Goal: Information Seeking & Learning: Learn about a topic

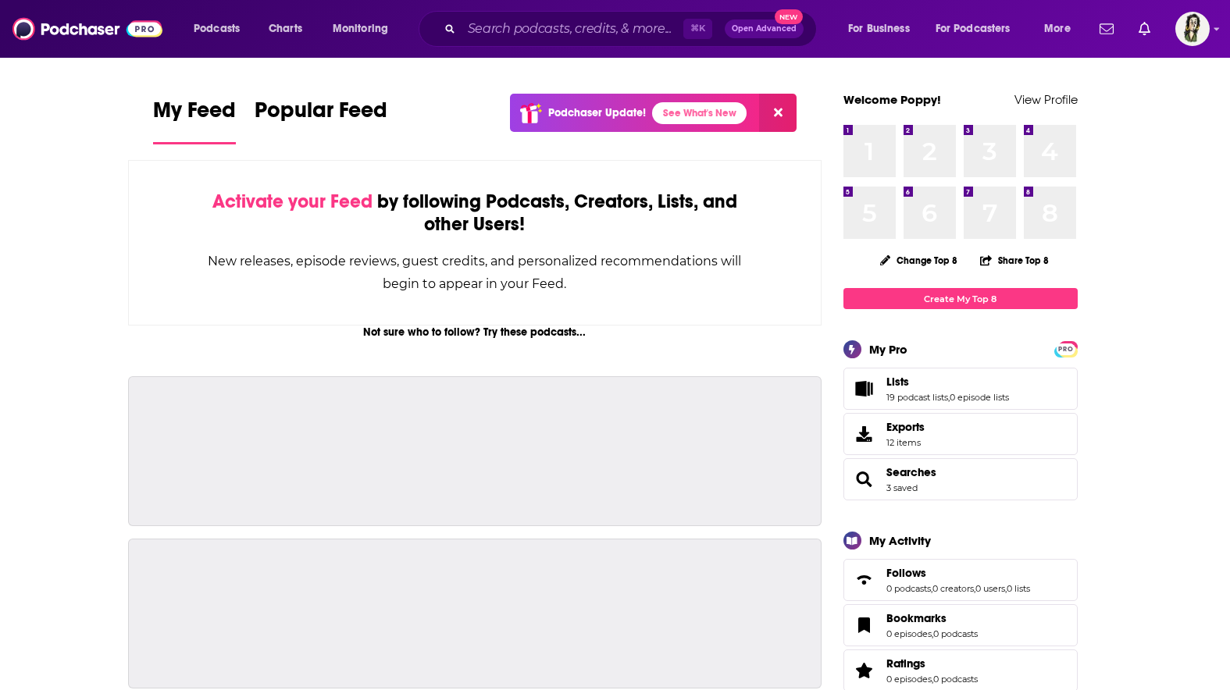
click at [544, 27] on input "Search podcasts, credits, & more..." at bounding box center [573, 28] width 222 height 25
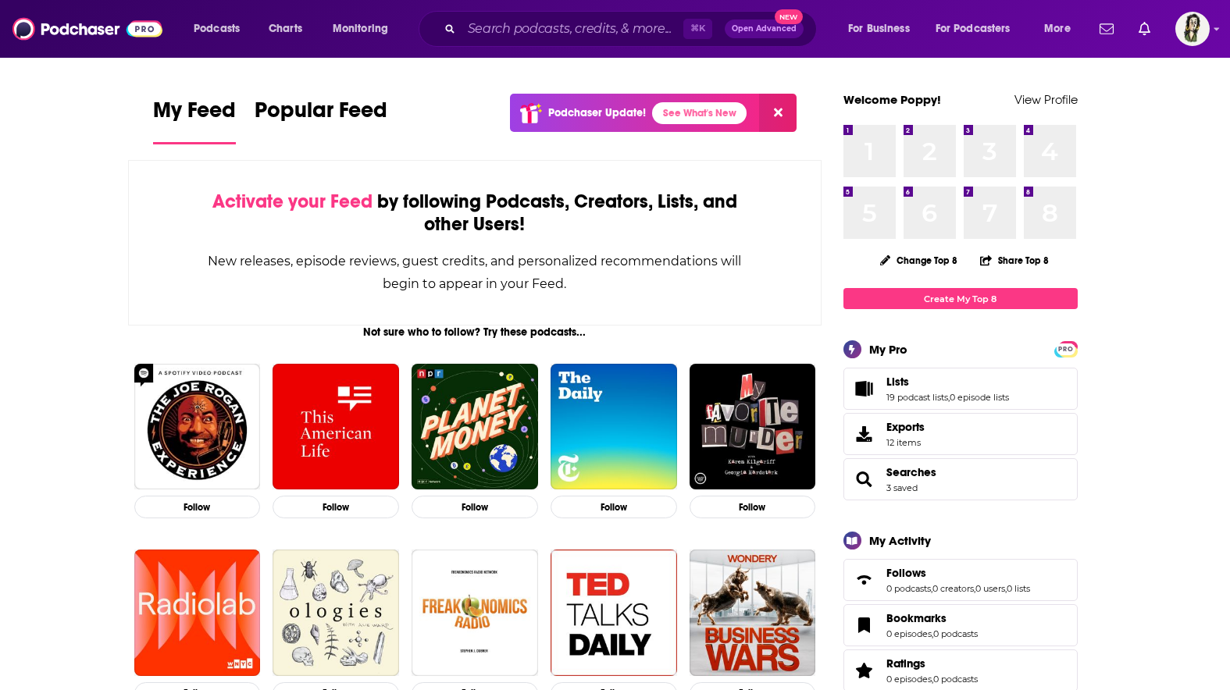
click at [536, 23] on input "Search podcasts, credits, & more..." at bounding box center [573, 28] width 222 height 25
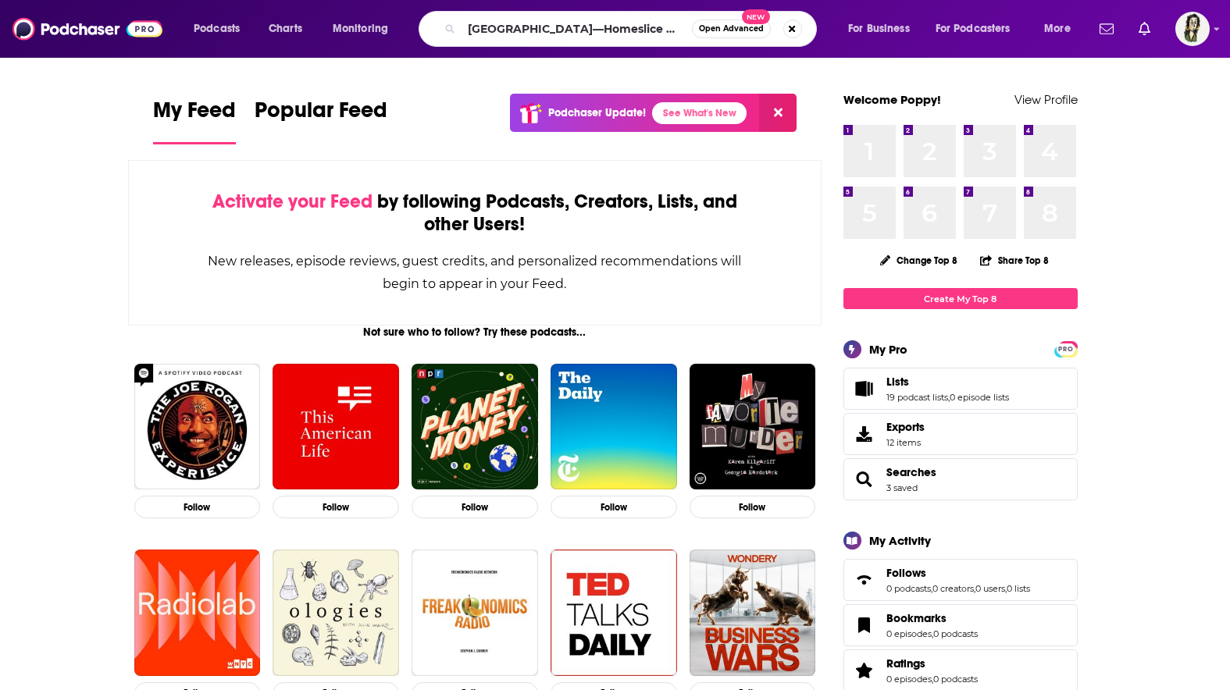
type input "[GEOGRAPHIC_DATA]—Homeslice Media"
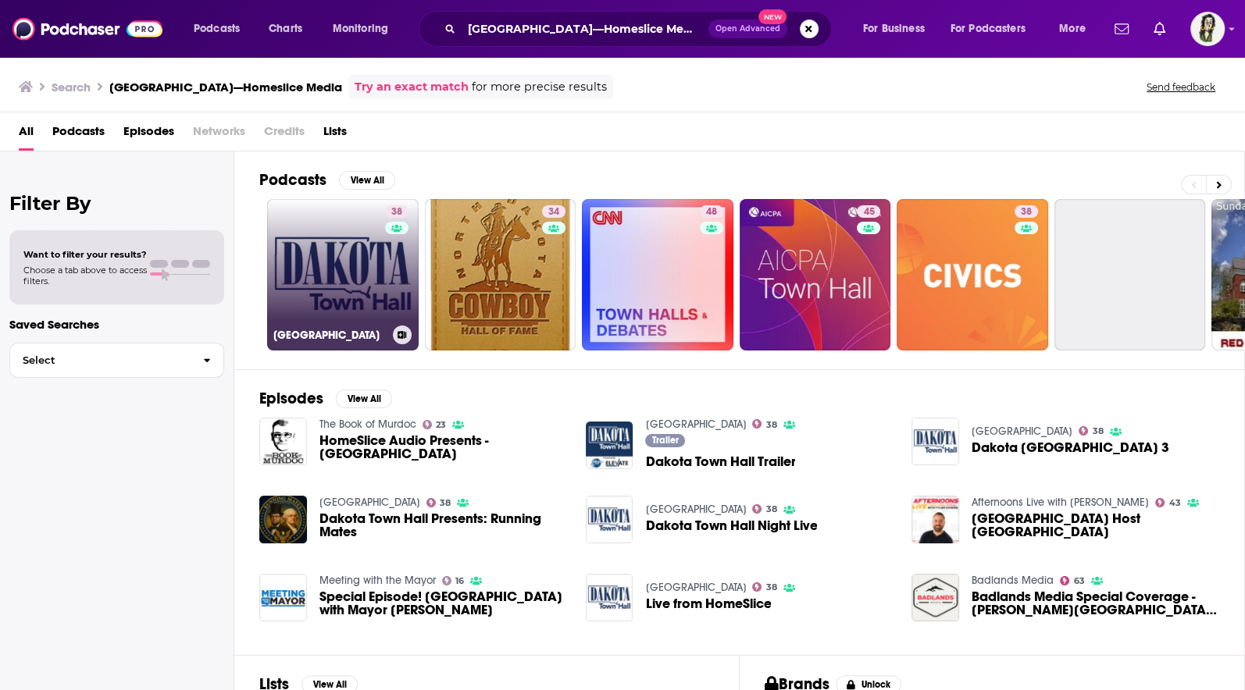
click at [370, 292] on link "38 [GEOGRAPHIC_DATA]" at bounding box center [343, 275] width 152 height 152
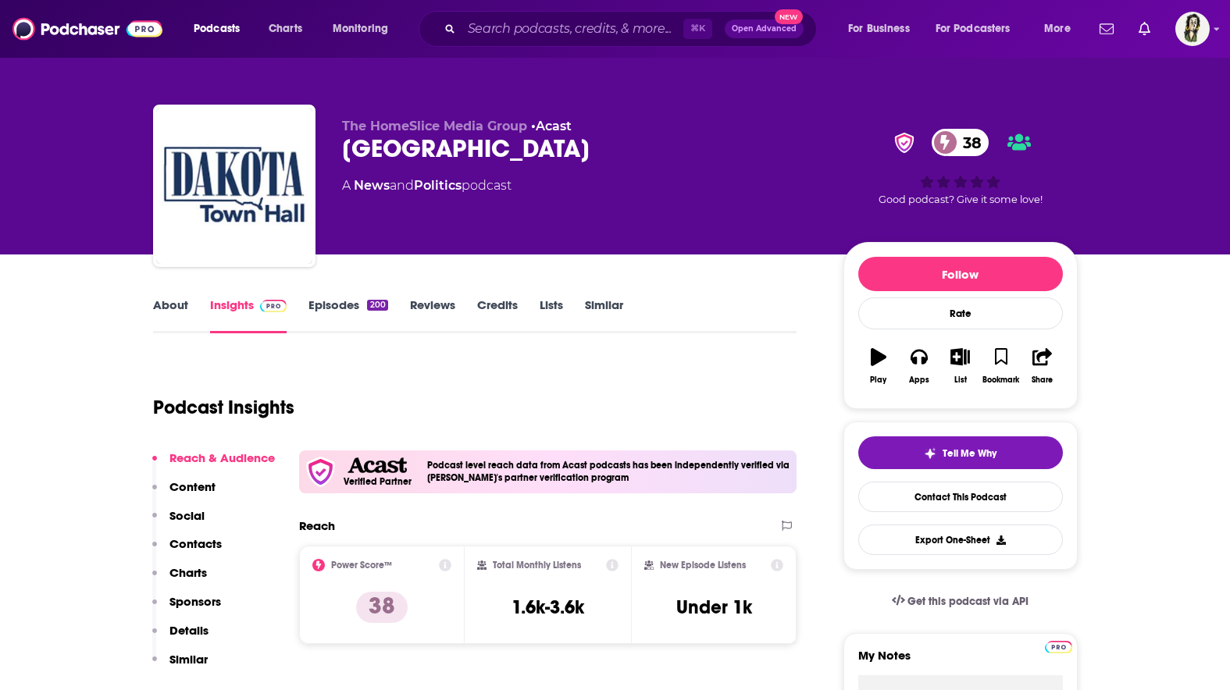
click at [175, 299] on link "About" at bounding box center [170, 316] width 35 height 36
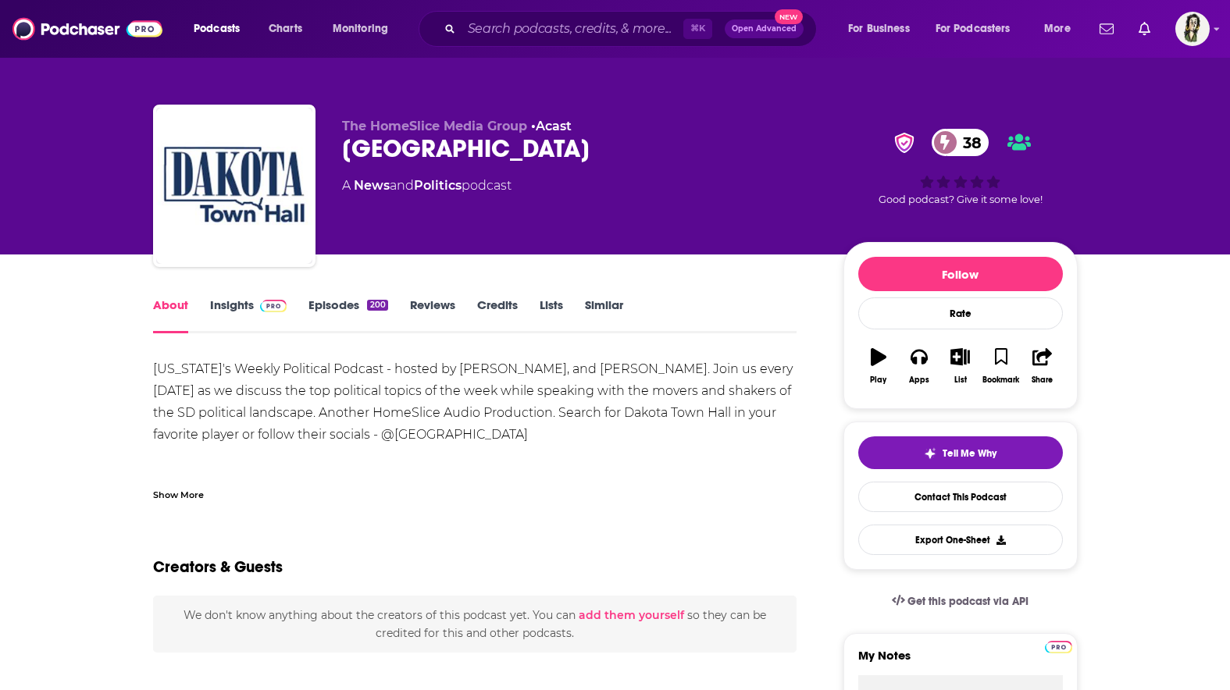
click at [243, 308] on link "Insights" at bounding box center [248, 316] width 77 height 36
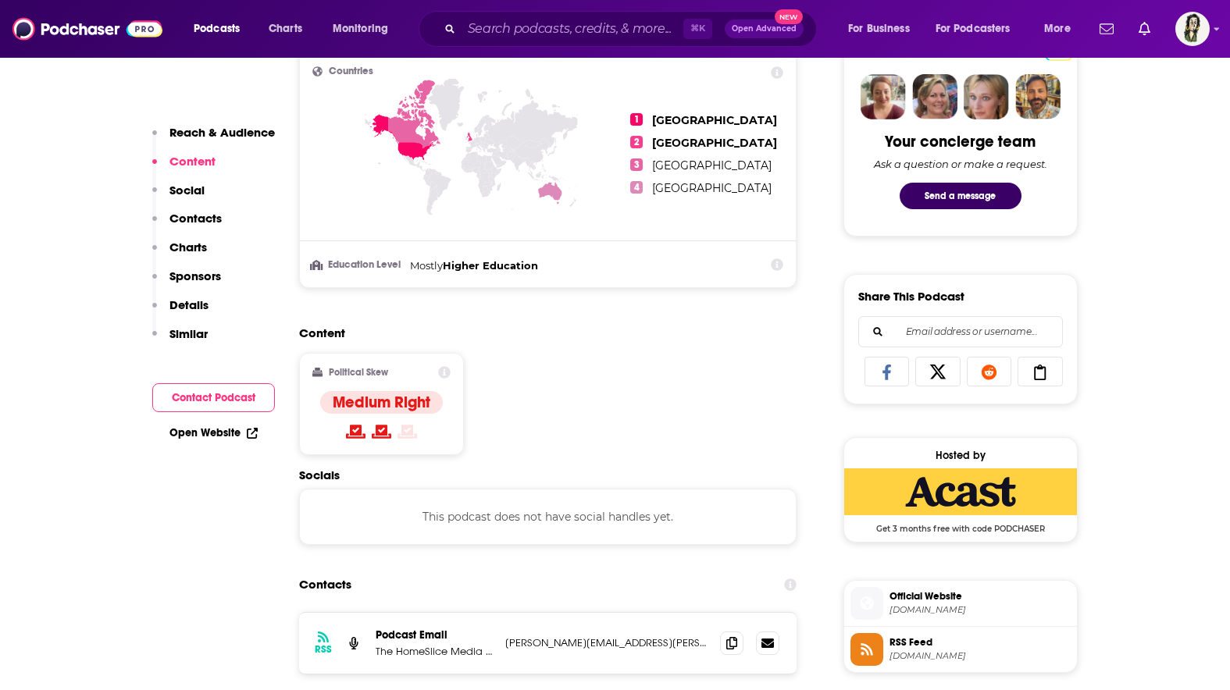
scroll to position [824, 0]
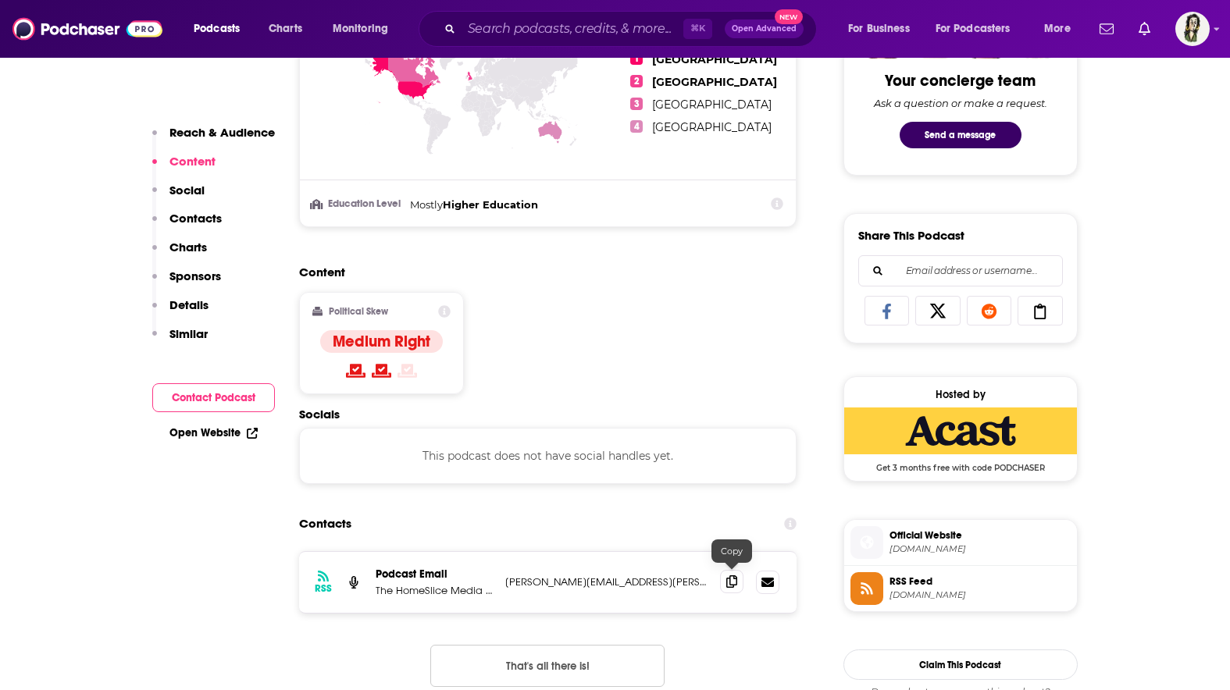
click at [733, 583] on icon at bounding box center [731, 582] width 11 height 12
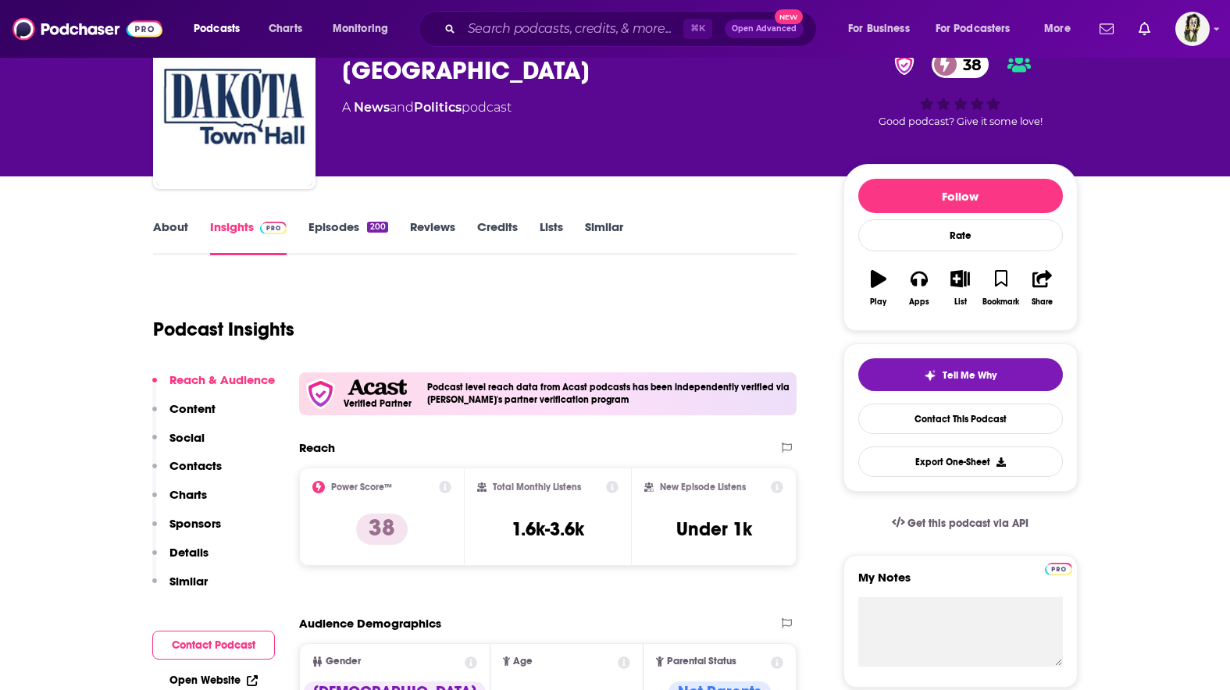
scroll to position [0, 0]
